Goal: Task Accomplishment & Management: Manage account settings

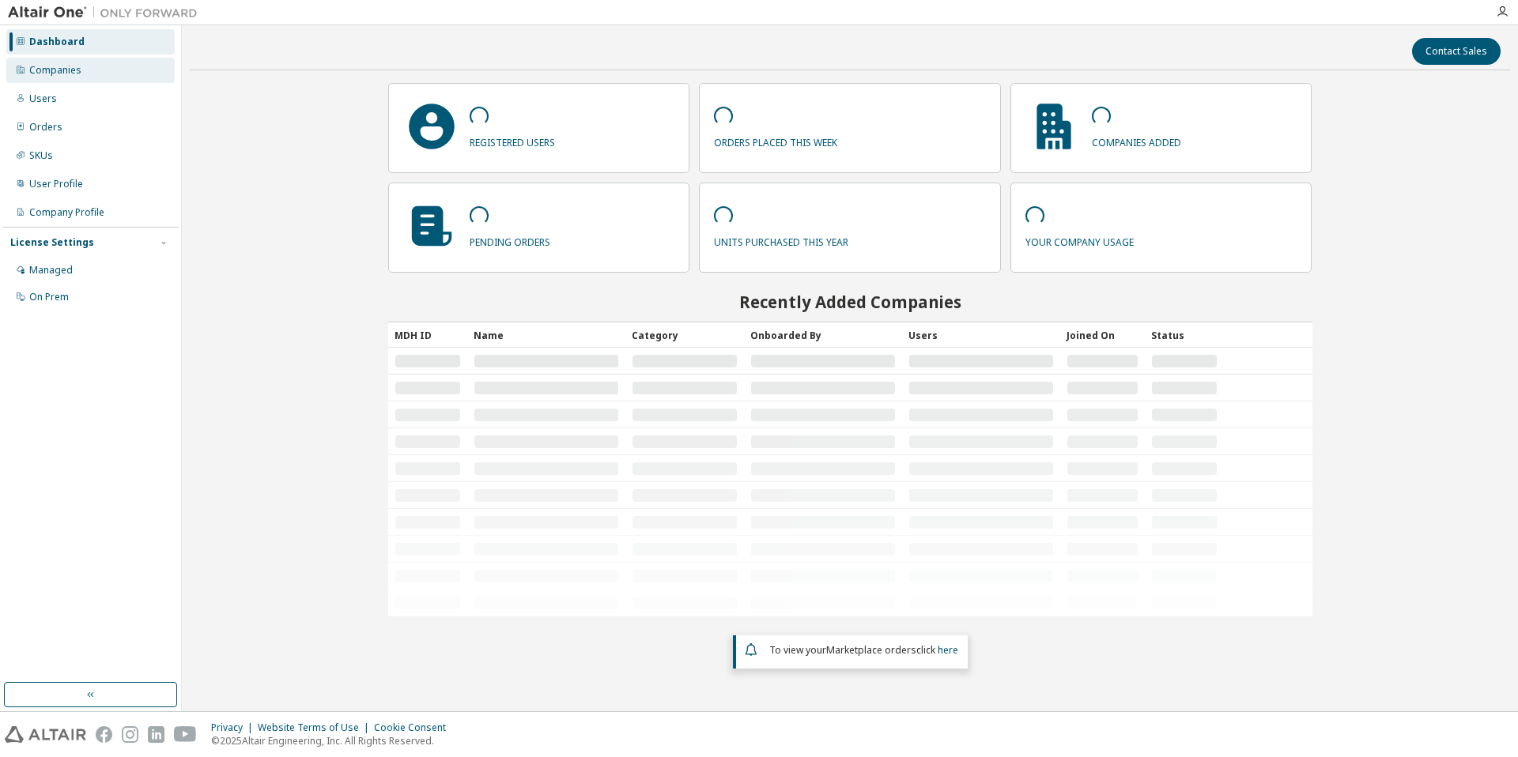
click at [91, 71] on div "Companies" at bounding box center [90, 70] width 168 height 25
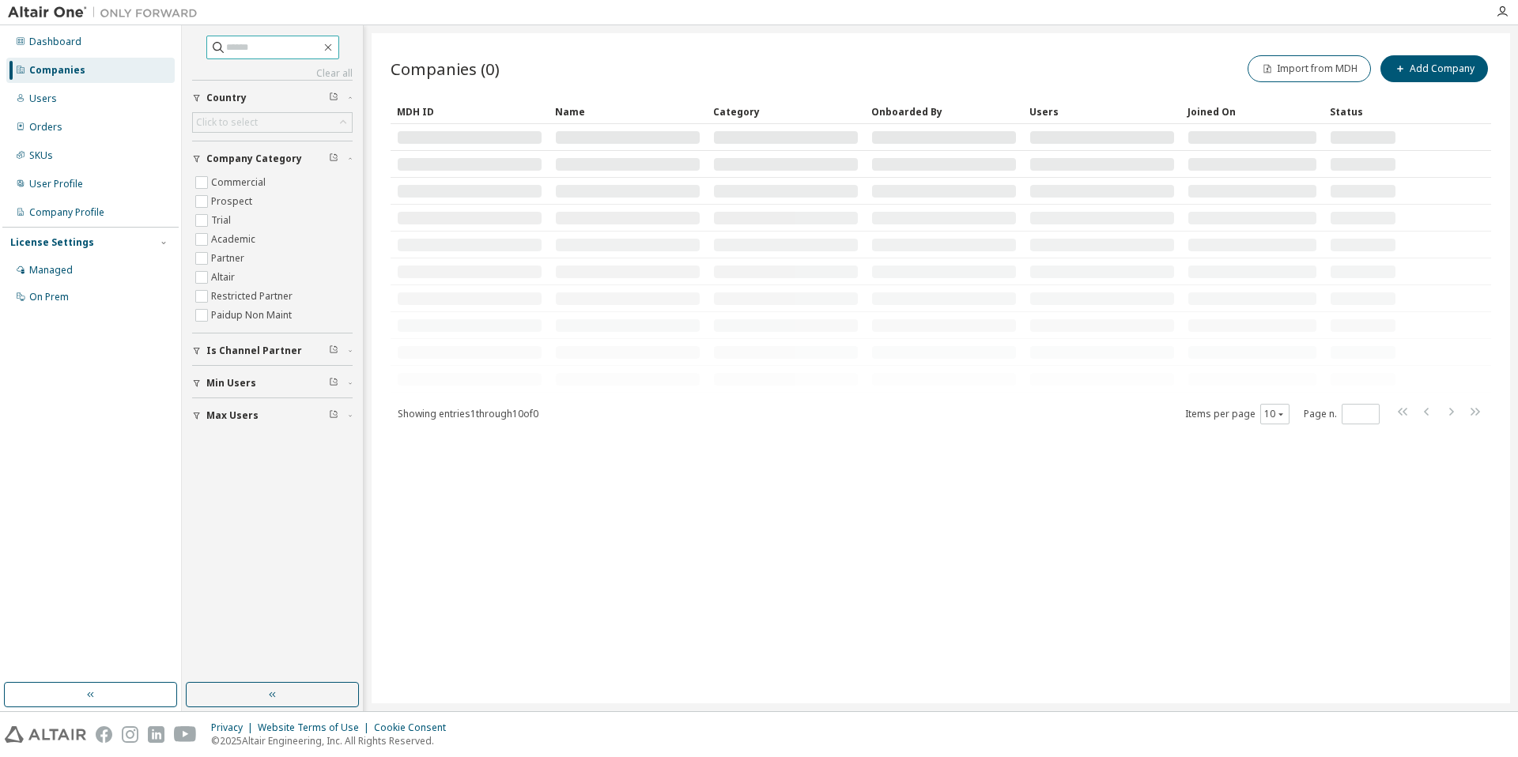
click at [262, 48] on input "text" at bounding box center [273, 48] width 95 height 16
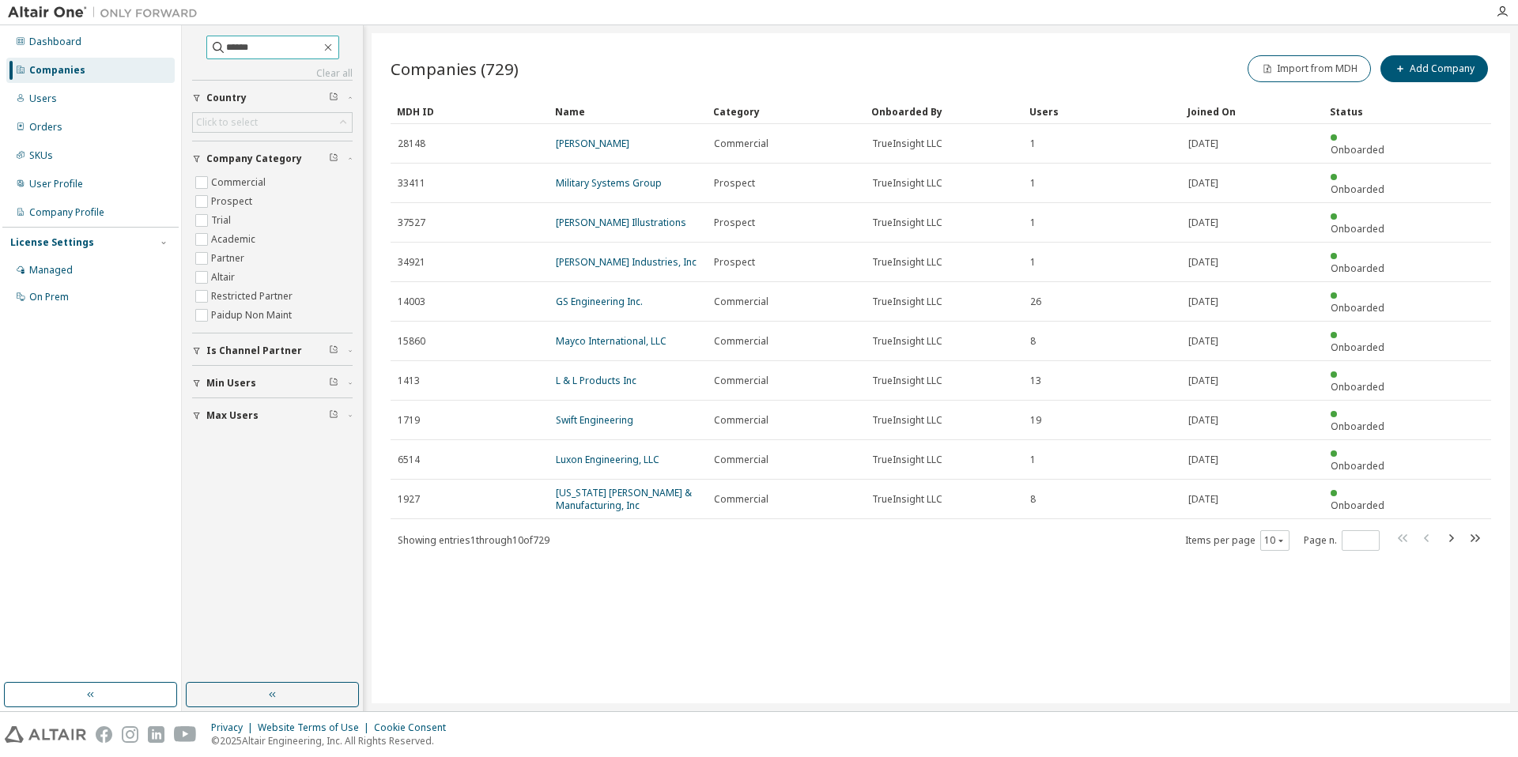
type input "******"
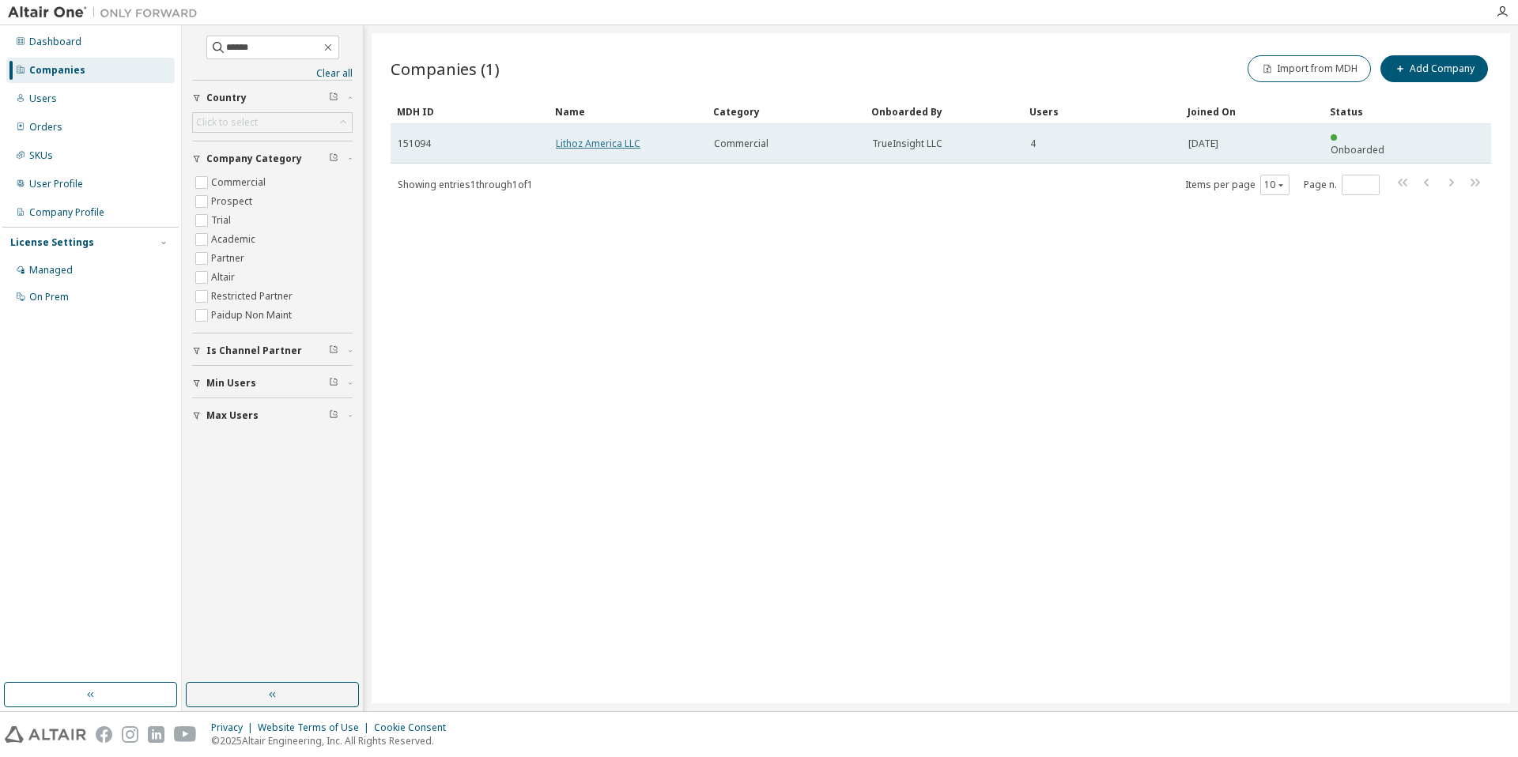
click at [619, 137] on link "Lithoz America LLC" at bounding box center [598, 143] width 85 height 13
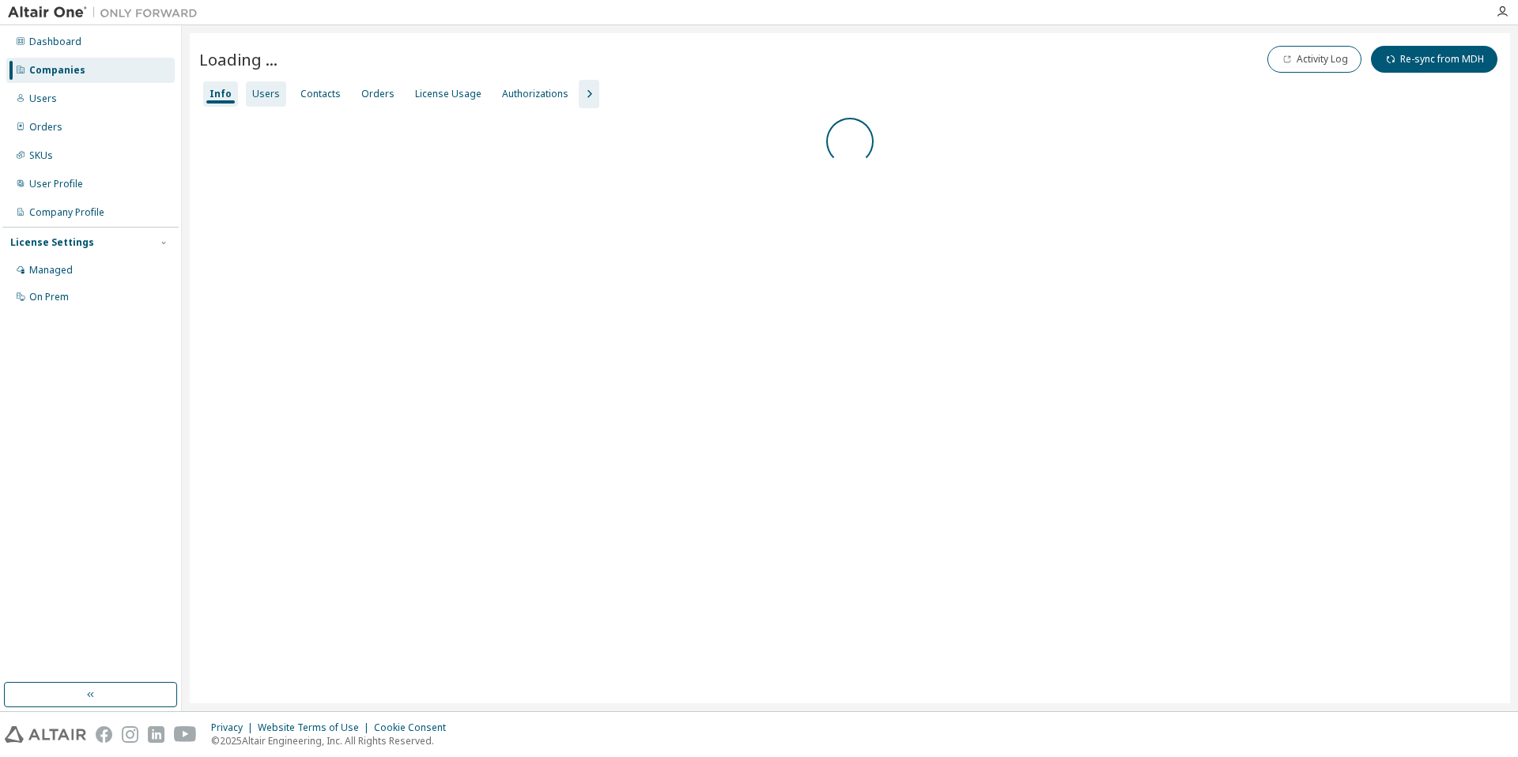
click at [258, 92] on div "Users" at bounding box center [266, 94] width 28 height 13
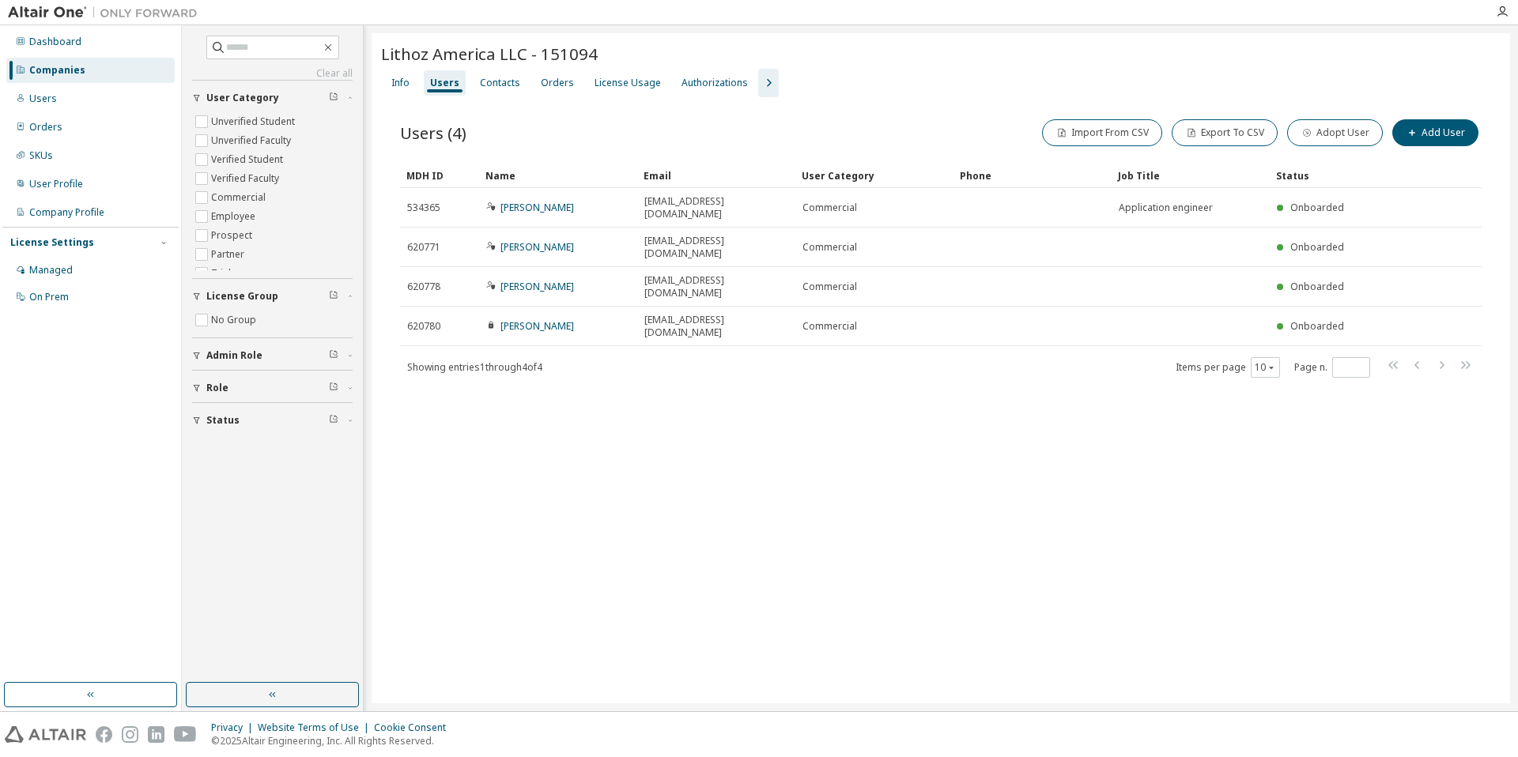
click at [865, 92] on div "Info Users Contacts Orders License Usage Authorizations" at bounding box center [940, 83] width 1119 height 28
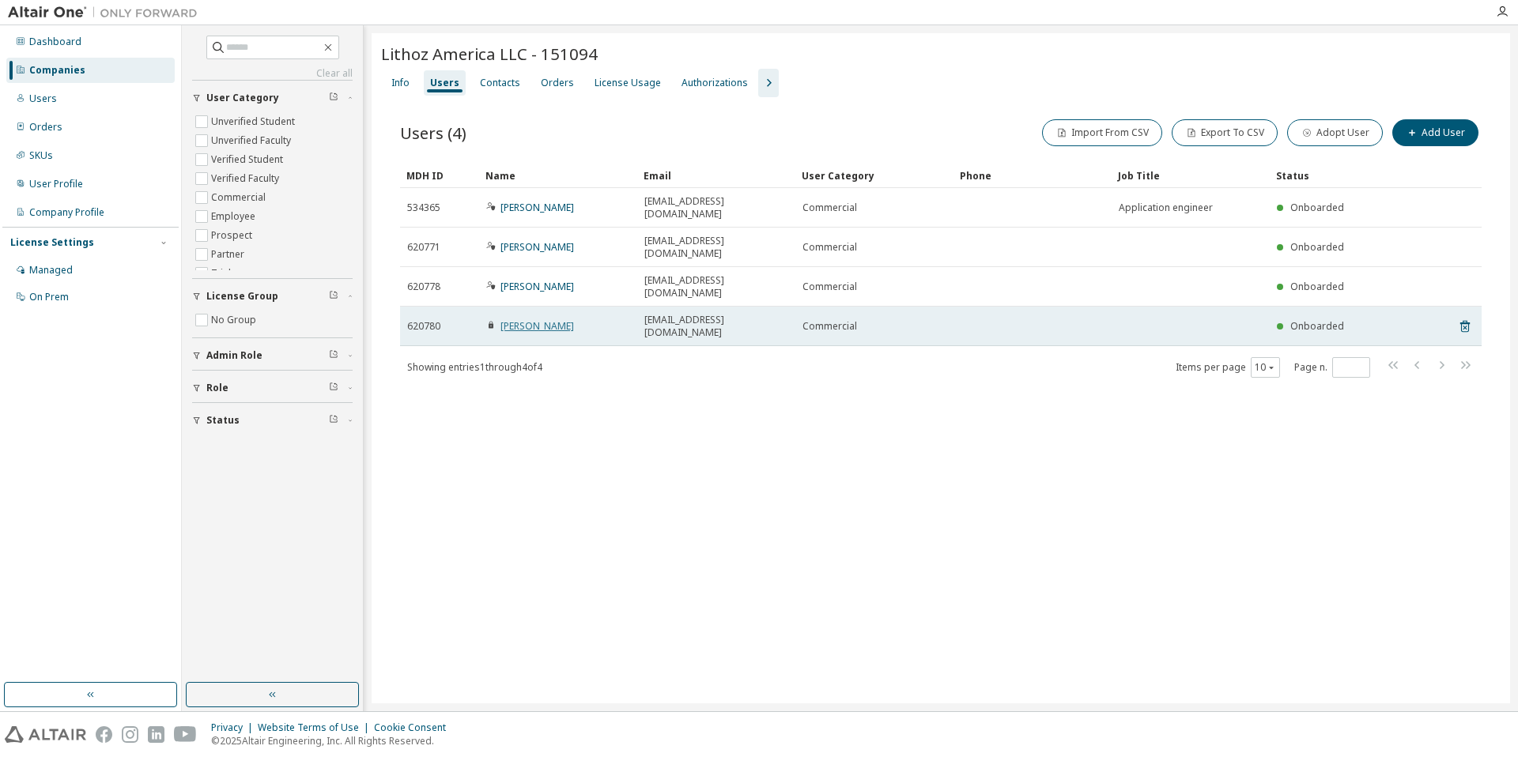
click at [518, 319] on link "Shawn Allan" at bounding box center [537, 325] width 74 height 13
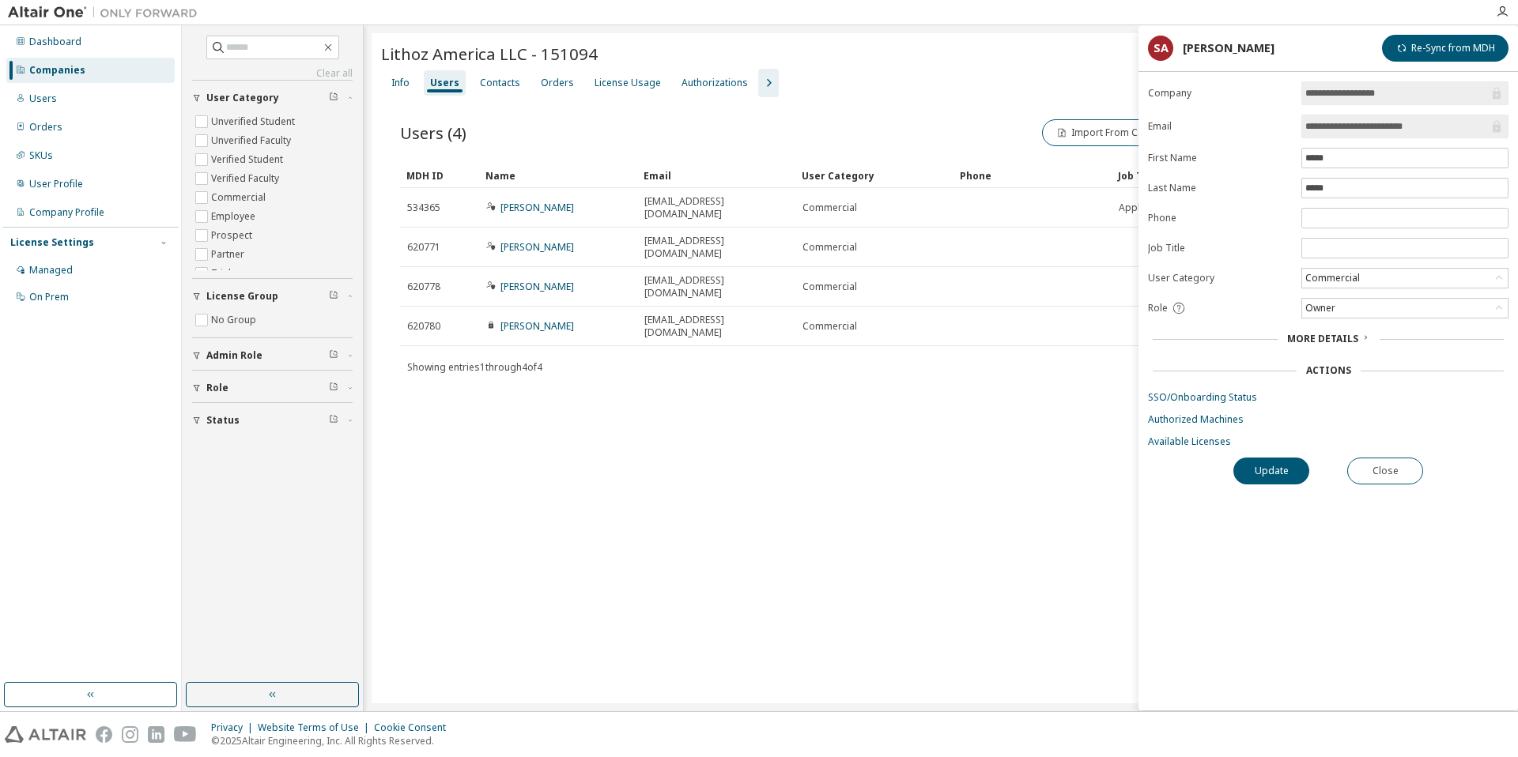
click at [1058, 90] on div "Info Users Contacts Orders License Usage Authorizations" at bounding box center [940, 83] width 1119 height 28
click at [885, 64] on div "Lithoz America LLC - 151094" at bounding box center [940, 54] width 1119 height 22
click at [892, 57] on div "Lithoz America LLC - 151094" at bounding box center [940, 54] width 1119 height 22
click at [642, 90] on div "License Usage" at bounding box center [627, 82] width 79 height 25
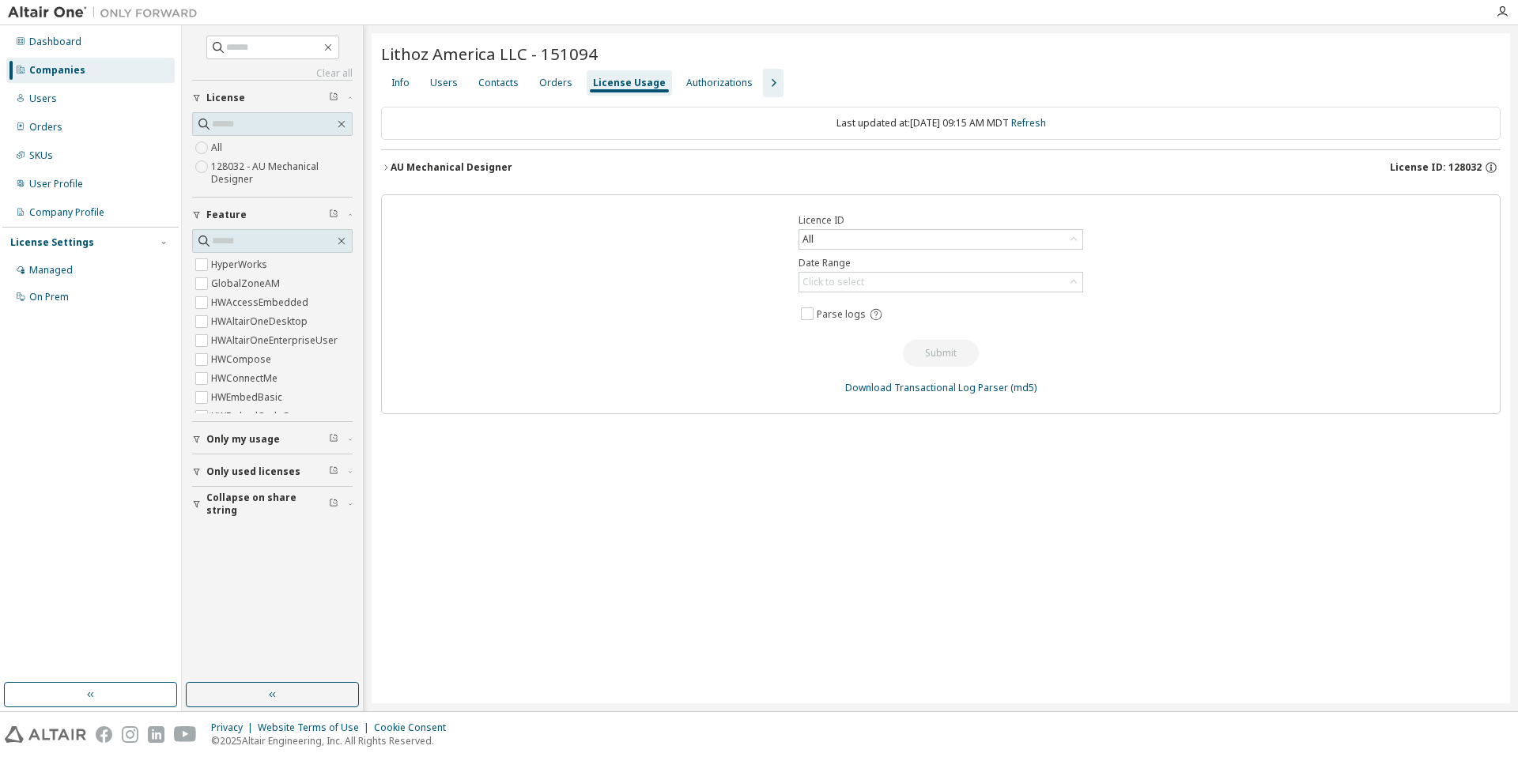
click at [773, 154] on button "AU Mechanical Designer License ID: 128032" at bounding box center [940, 167] width 1119 height 35
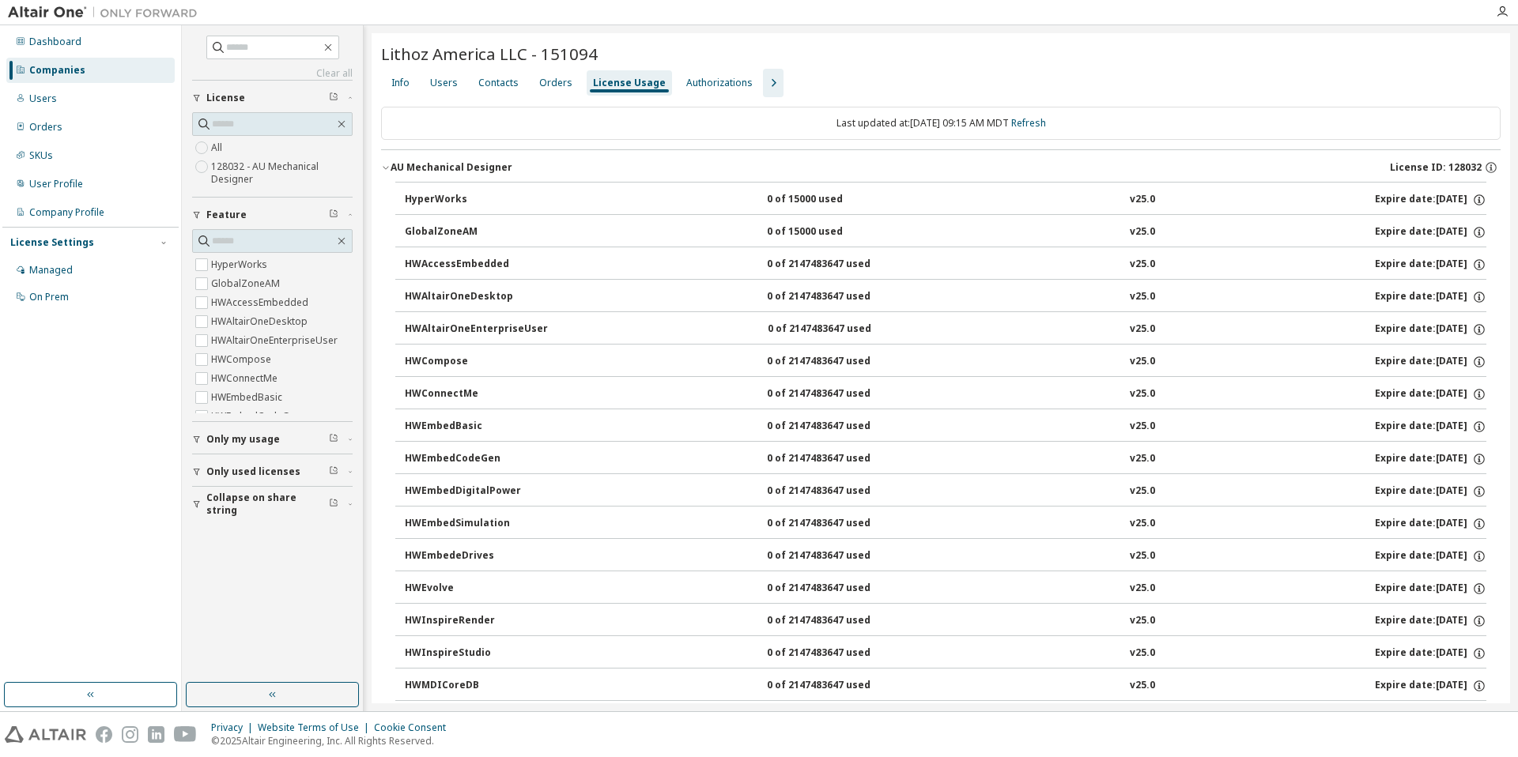
click at [870, 47] on div "Lithoz America LLC - 151094" at bounding box center [940, 54] width 1119 height 22
click at [428, 74] on div "Users" at bounding box center [444, 82] width 40 height 25
